Goal: Transaction & Acquisition: Obtain resource

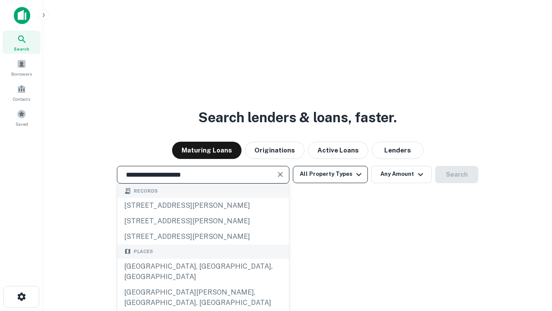
click at [203, 284] on div "Santa Monica, CA, USA" at bounding box center [203, 271] width 172 height 26
type input "**********"
click at [331, 174] on button "All Property Types" at bounding box center [330, 174] width 75 height 17
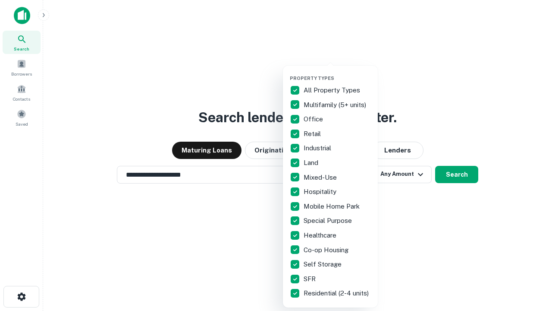
click at [337, 72] on button "button" at bounding box center [337, 72] width 95 height 0
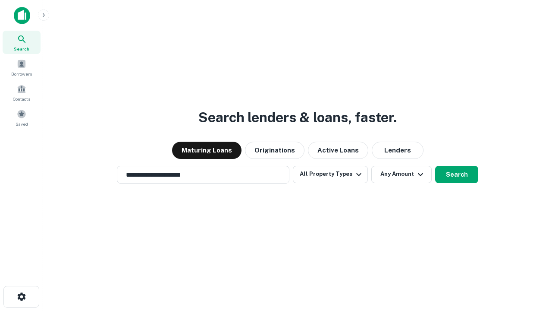
scroll to position [5, 104]
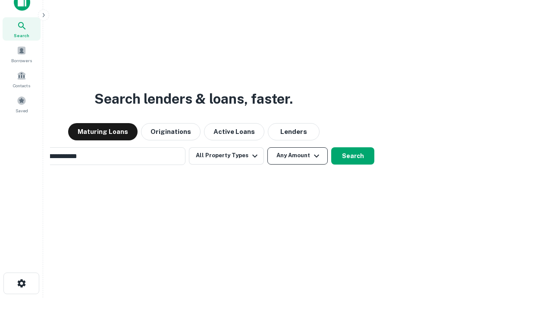
click at [268, 147] on button "Any Amount" at bounding box center [298, 155] width 60 height 17
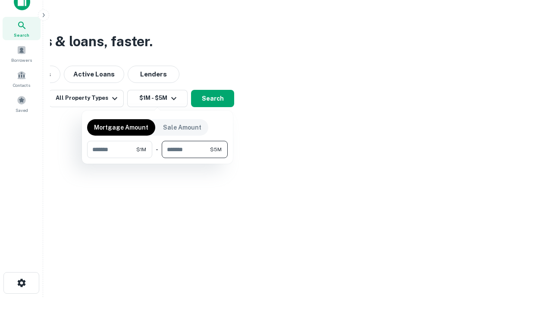
type input "*******"
click at [158, 158] on button "button" at bounding box center [157, 158] width 141 height 0
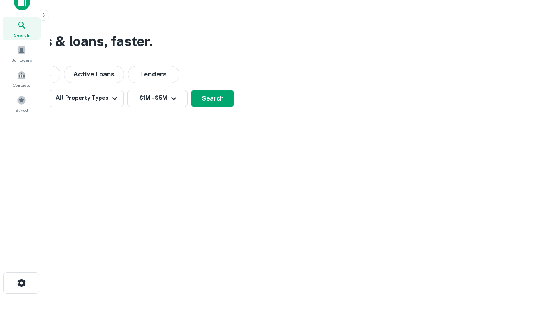
scroll to position [5, 159]
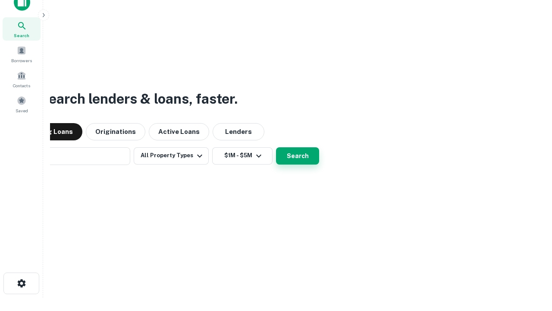
click at [276, 147] on button "Search" at bounding box center [297, 155] width 43 height 17
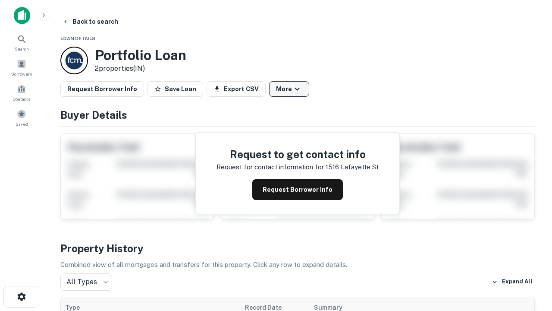
click at [289, 89] on button "More" at bounding box center [289, 89] width 40 height 16
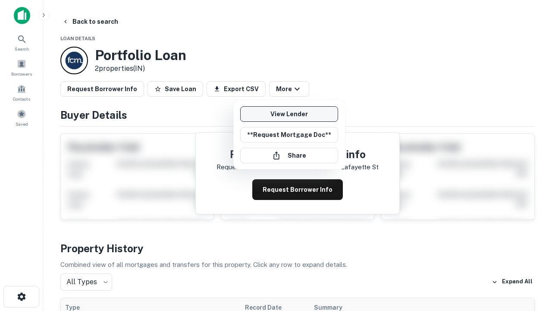
click at [289, 114] on link "View Lender" at bounding box center [289, 114] width 98 height 16
